Goal: Task Accomplishment & Management: Manage account settings

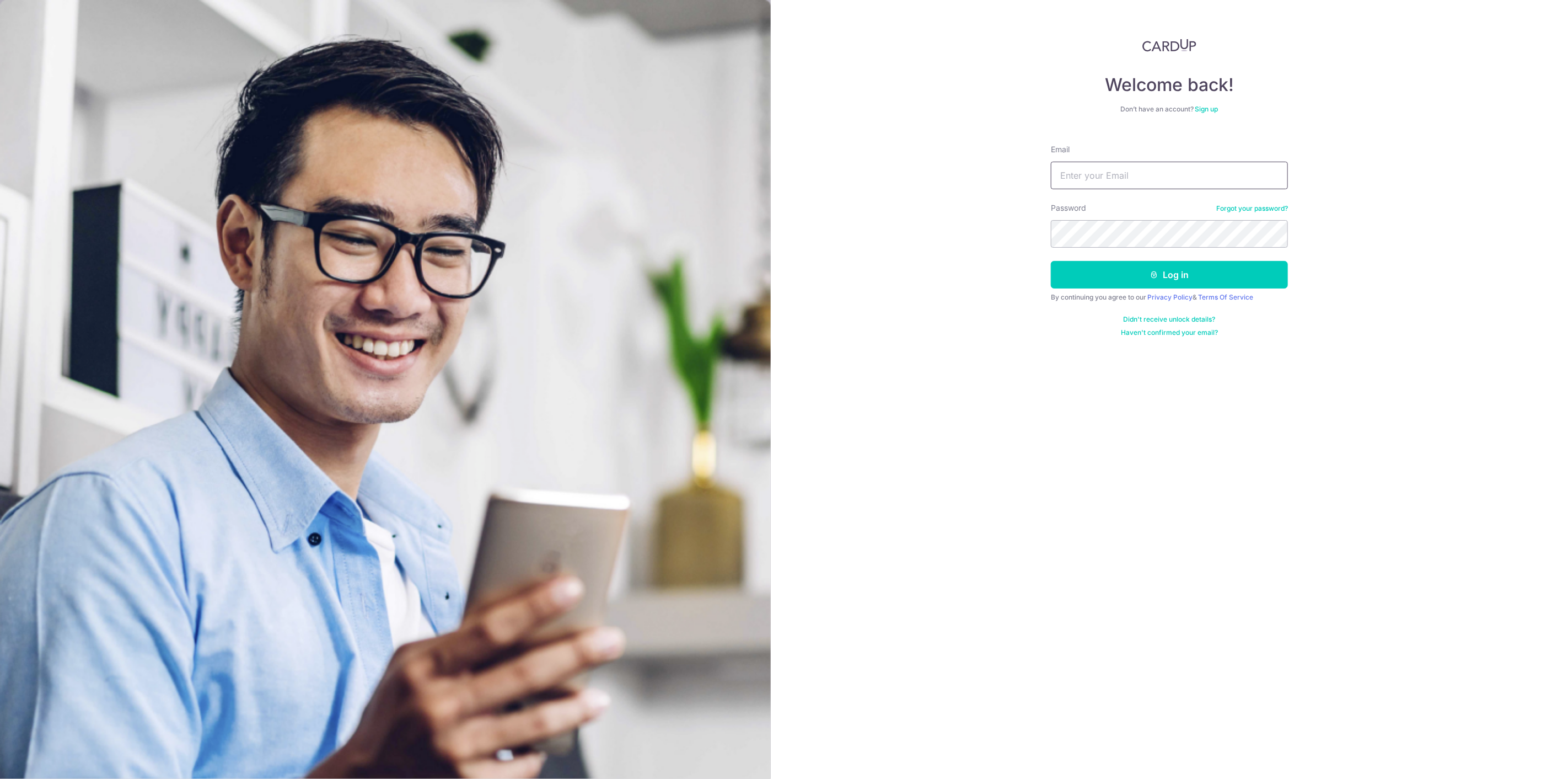
click at [1105, 181] on input "Email" at bounding box center [1169, 175] width 237 height 28
type input "li0001ke@gmail.com"
click at [1146, 270] on button "Log in" at bounding box center [1169, 274] width 237 height 28
